Goal: Information Seeking & Learning: Learn about a topic

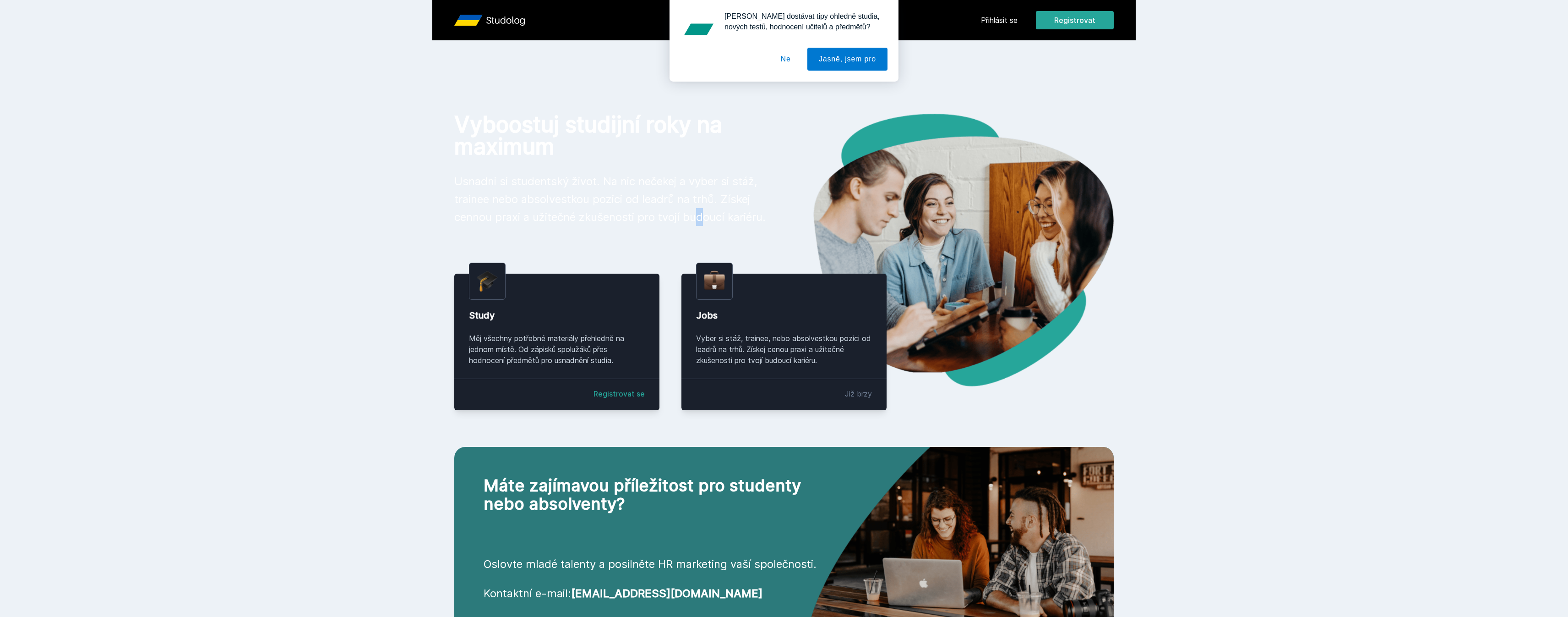
drag, startPoint x: 659, startPoint y: 219, endPoint x: 668, endPoint y: 200, distance: 21.0
click at [656, 217] on p "Usnadni si studentský život. Na nic nečekej a vyber si stáž, trainee nebo absol…" at bounding box center [612, 199] width 315 height 54
click at [793, 61] on button "Ne" at bounding box center [786, 59] width 33 height 23
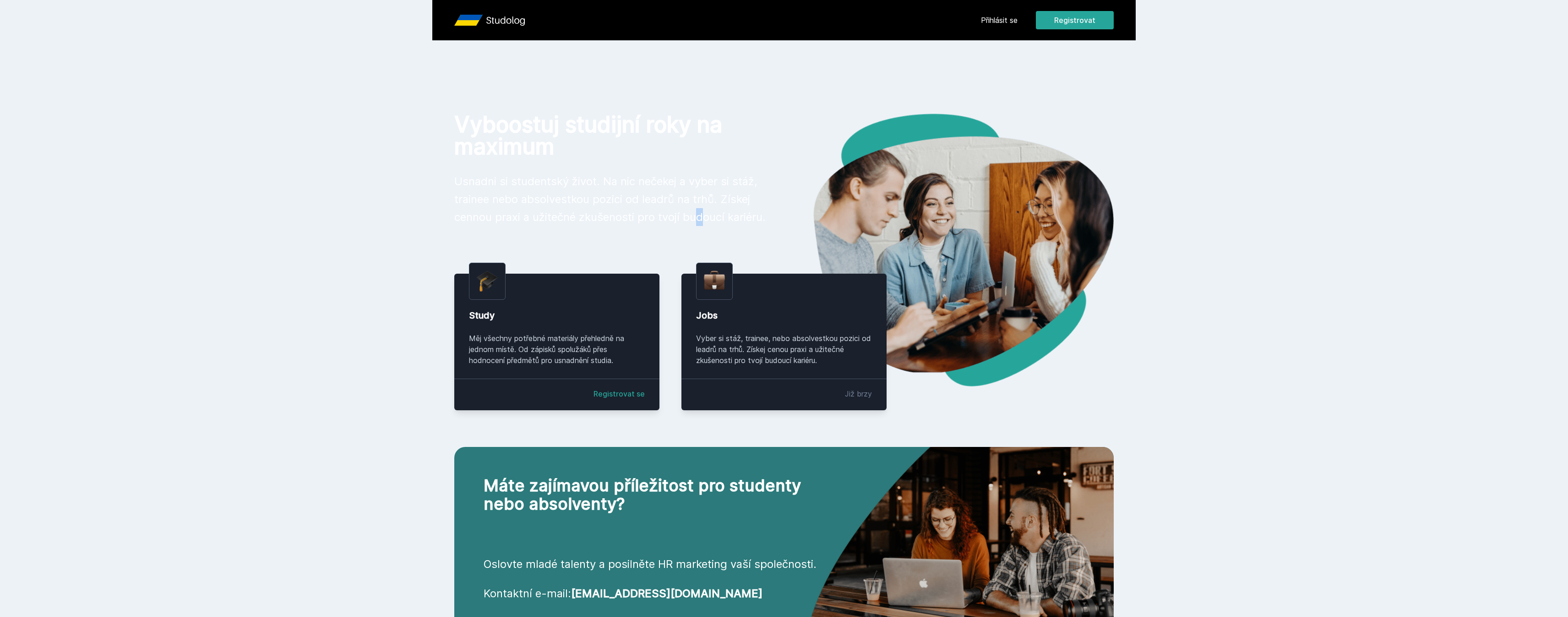
click at [996, 21] on link "Přihlásit se" at bounding box center [999, 20] width 37 height 11
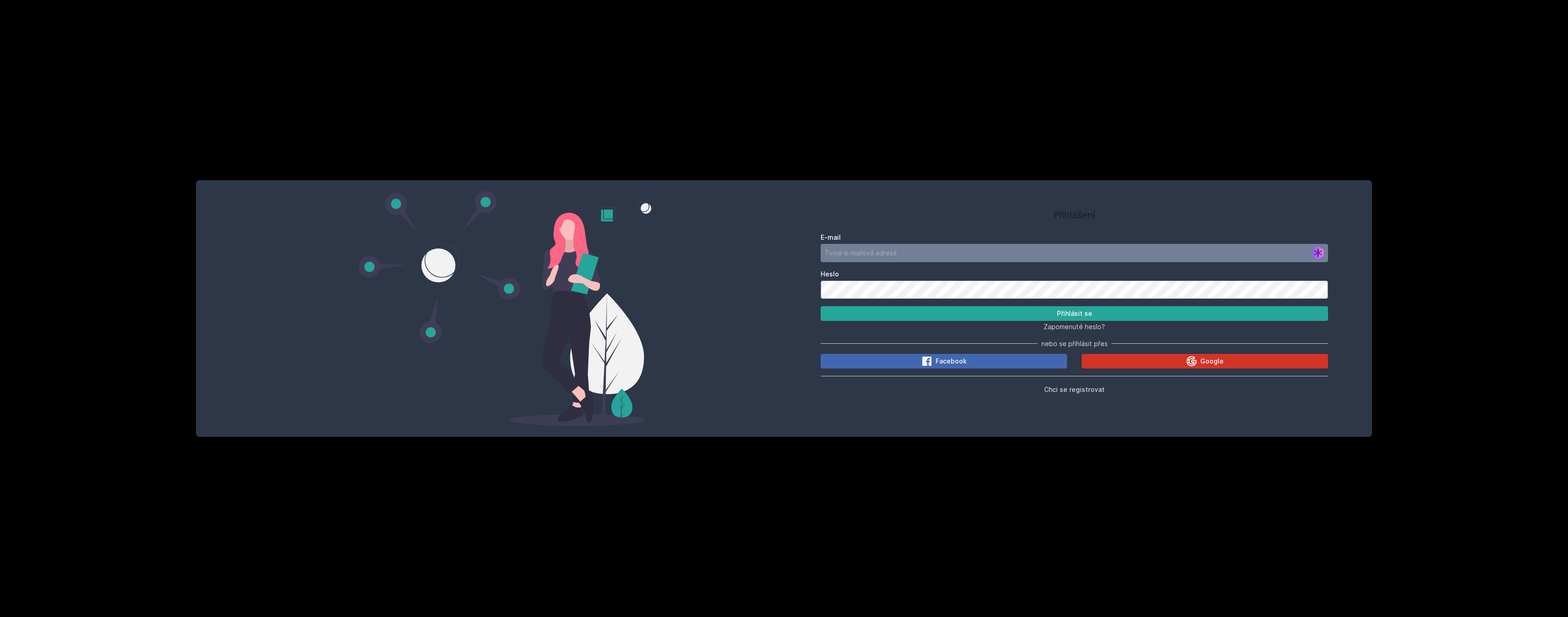
click at [1110, 364] on button "Google" at bounding box center [1205, 361] width 247 height 15
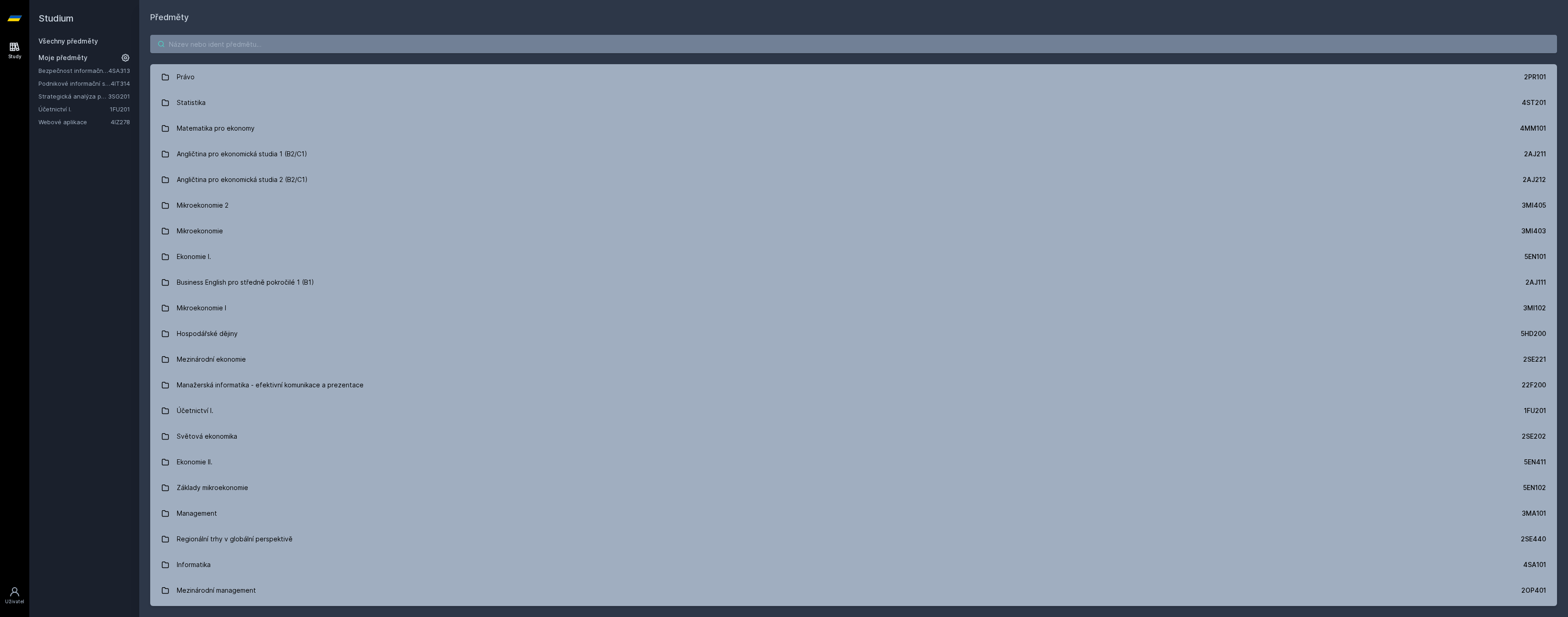
click at [219, 45] on input "search" at bounding box center [853, 44] width 1407 height 18
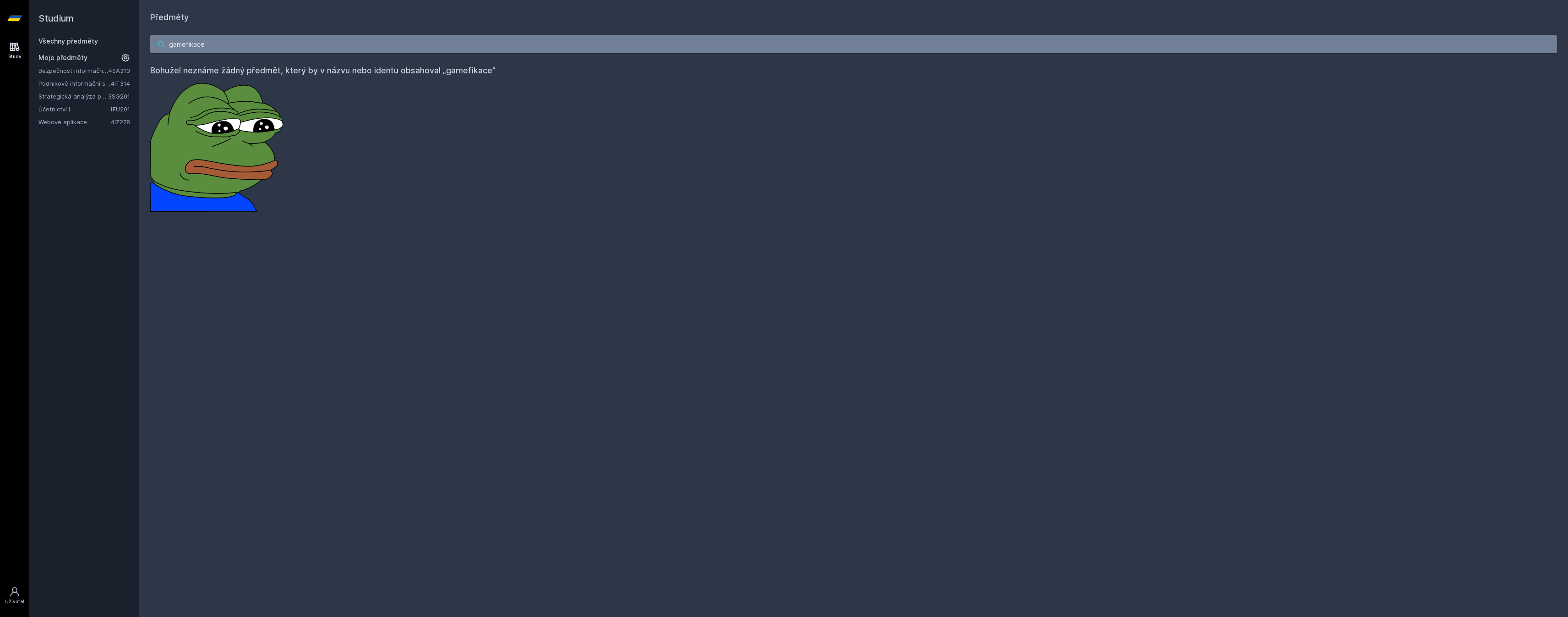
click at [178, 41] on input "gamefikace" at bounding box center [853, 44] width 1407 height 18
click at [186, 48] on input "gamefikace" at bounding box center [853, 44] width 1407 height 18
click at [222, 42] on input "gamefikace" at bounding box center [853, 44] width 1407 height 18
type input "g"
